Goal: Information Seeking & Learning: Learn about a topic

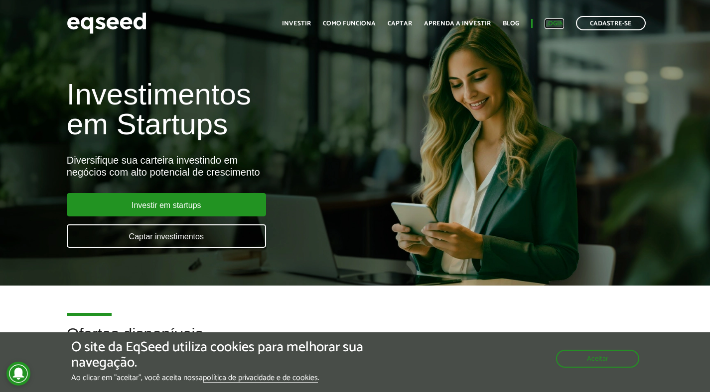
click at [557, 22] on link "Login" at bounding box center [553, 23] width 19 height 6
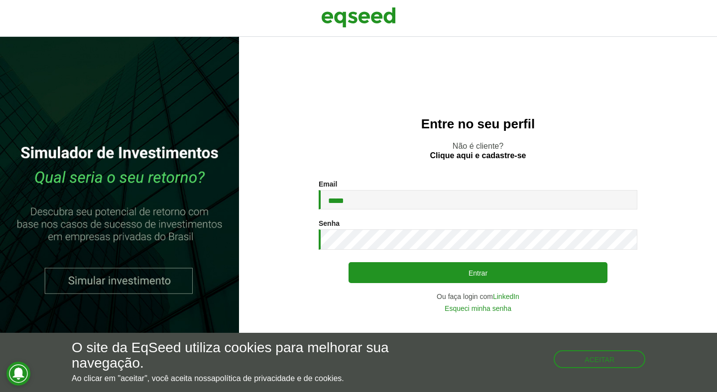
type input "**********"
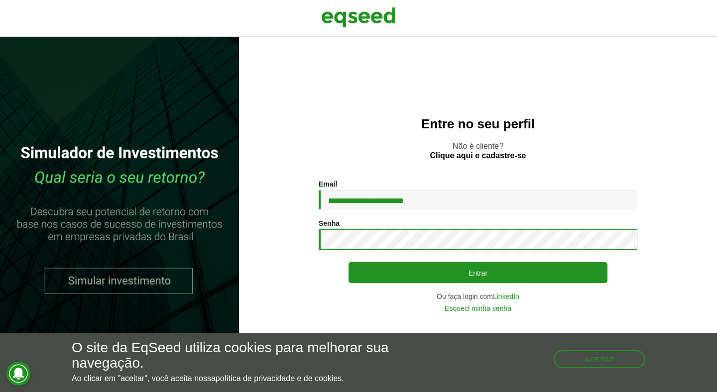
click at [349, 262] on button "Entrar" at bounding box center [478, 272] width 259 height 21
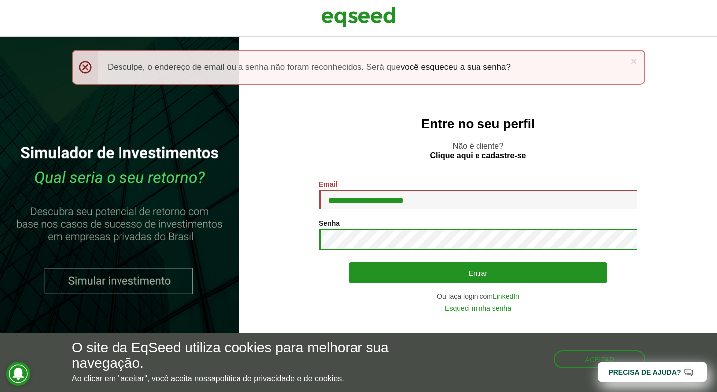
click at [349, 262] on button "Entrar" at bounding box center [478, 272] width 259 height 21
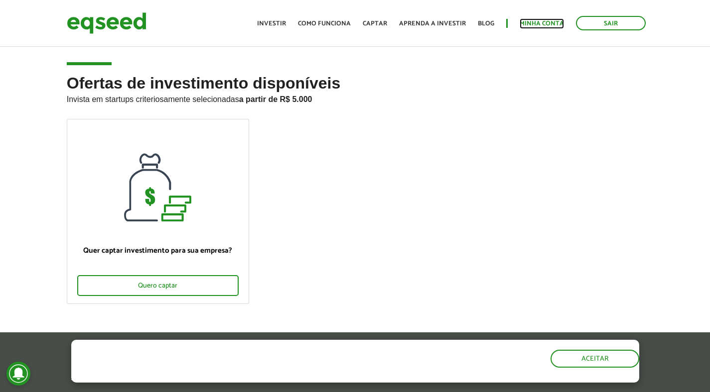
click at [546, 24] on link "Minha conta" at bounding box center [541, 23] width 44 height 6
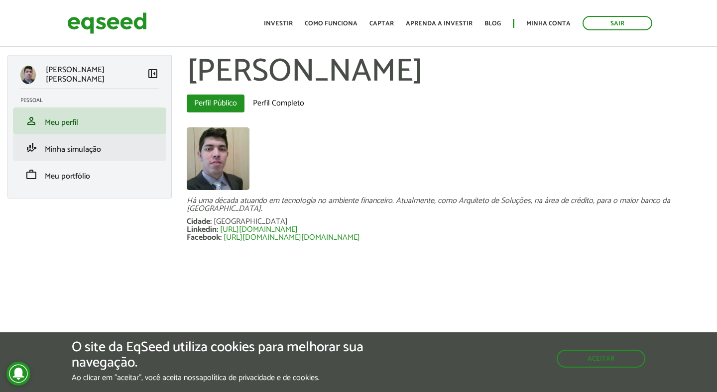
click at [114, 153] on li "finance_mode Minha simulação" at bounding box center [89, 147] width 153 height 27
click at [93, 148] on span "Minha simulação" at bounding box center [73, 149] width 56 height 13
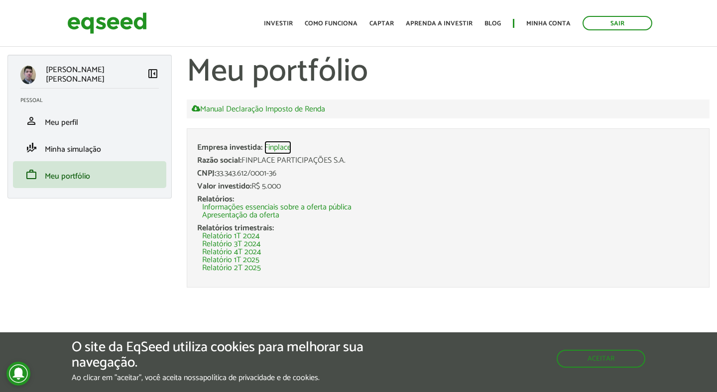
click at [282, 147] on link "Finplace" at bounding box center [277, 148] width 27 height 8
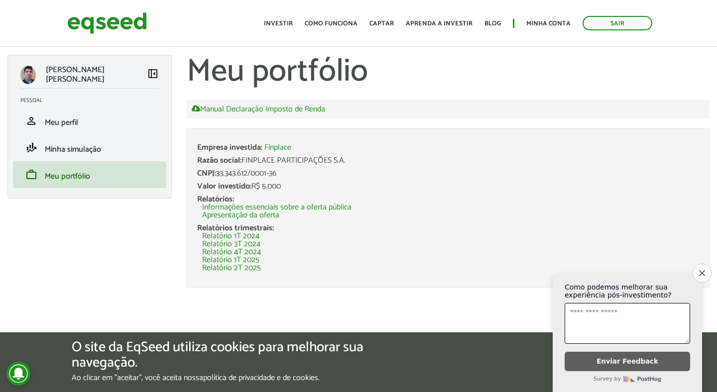
click at [281, 209] on link "Informações essenciais sobre a oferta pública" at bounding box center [276, 208] width 149 height 8
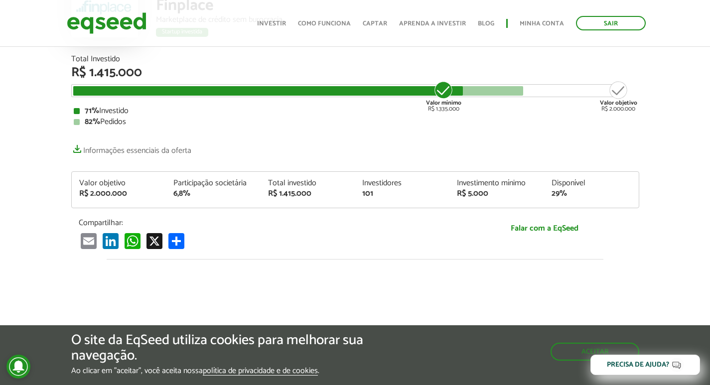
scroll to position [115, 0]
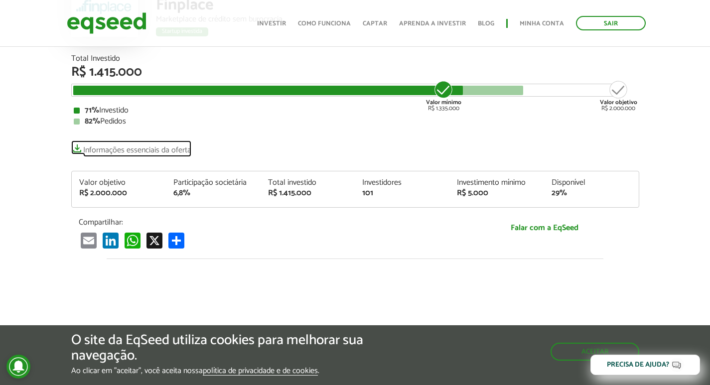
click at [77, 150] on link "Informações essenciais da oferta" at bounding box center [131, 147] width 120 height 14
